Goal: Task Accomplishment & Management: Manage account settings

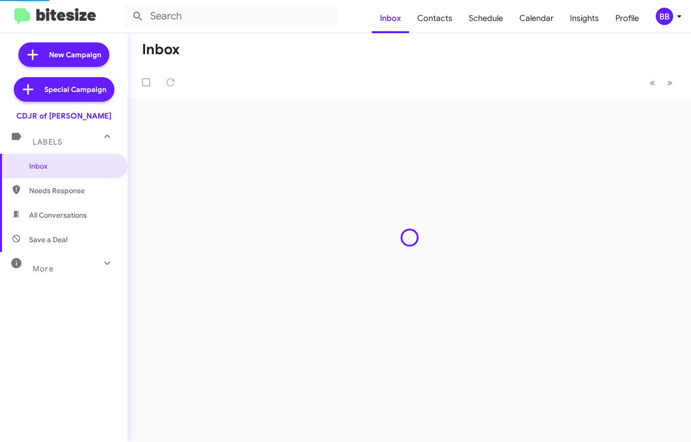
click at [671, 25] on mat-toolbar "Inbox Contacts Schedule Calendar Insights Profile BB" at bounding box center [345, 16] width 691 height 33
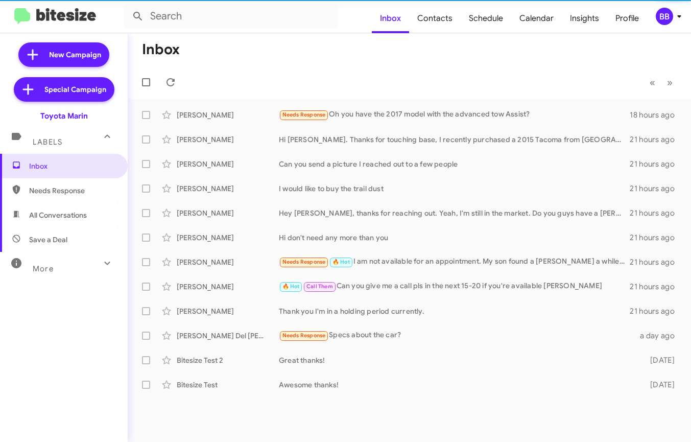
click at [665, 17] on div "BB" at bounding box center [663, 16] width 17 height 17
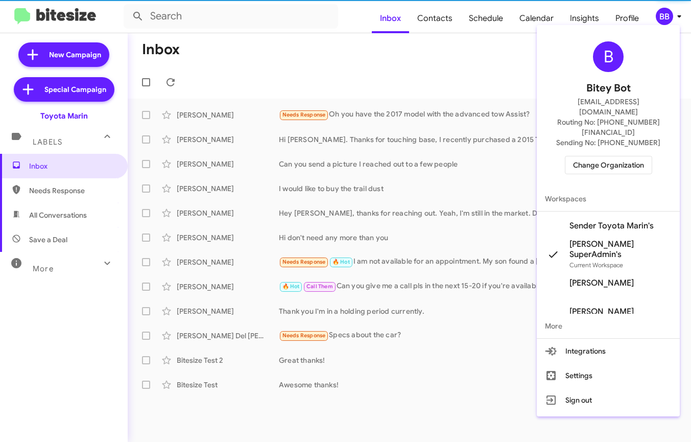
click at [625, 156] on span "Change Organization" at bounding box center [608, 164] width 71 height 17
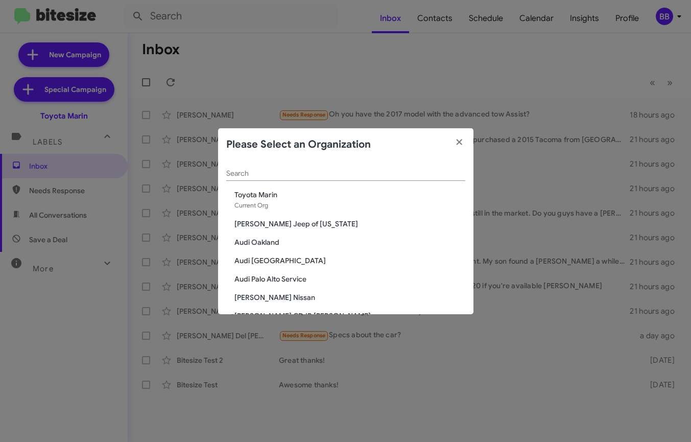
click at [254, 173] on input "Search" at bounding box center [345, 173] width 239 height 8
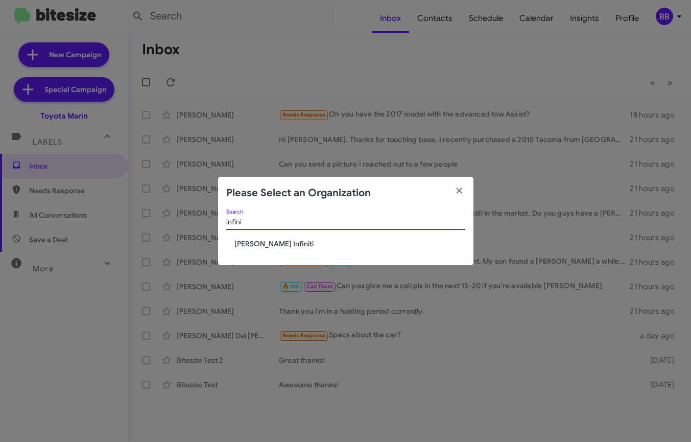
type input "infini"
click at [253, 245] on span "[PERSON_NAME] Infiniti" at bounding box center [349, 243] width 231 height 10
